Goal: Navigation & Orientation: Go to known website

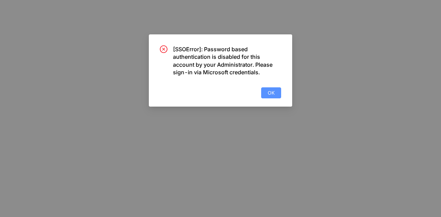
click at [271, 91] on span "OK" at bounding box center [271, 93] width 7 height 8
